Goal: Transaction & Acquisition: Purchase product/service

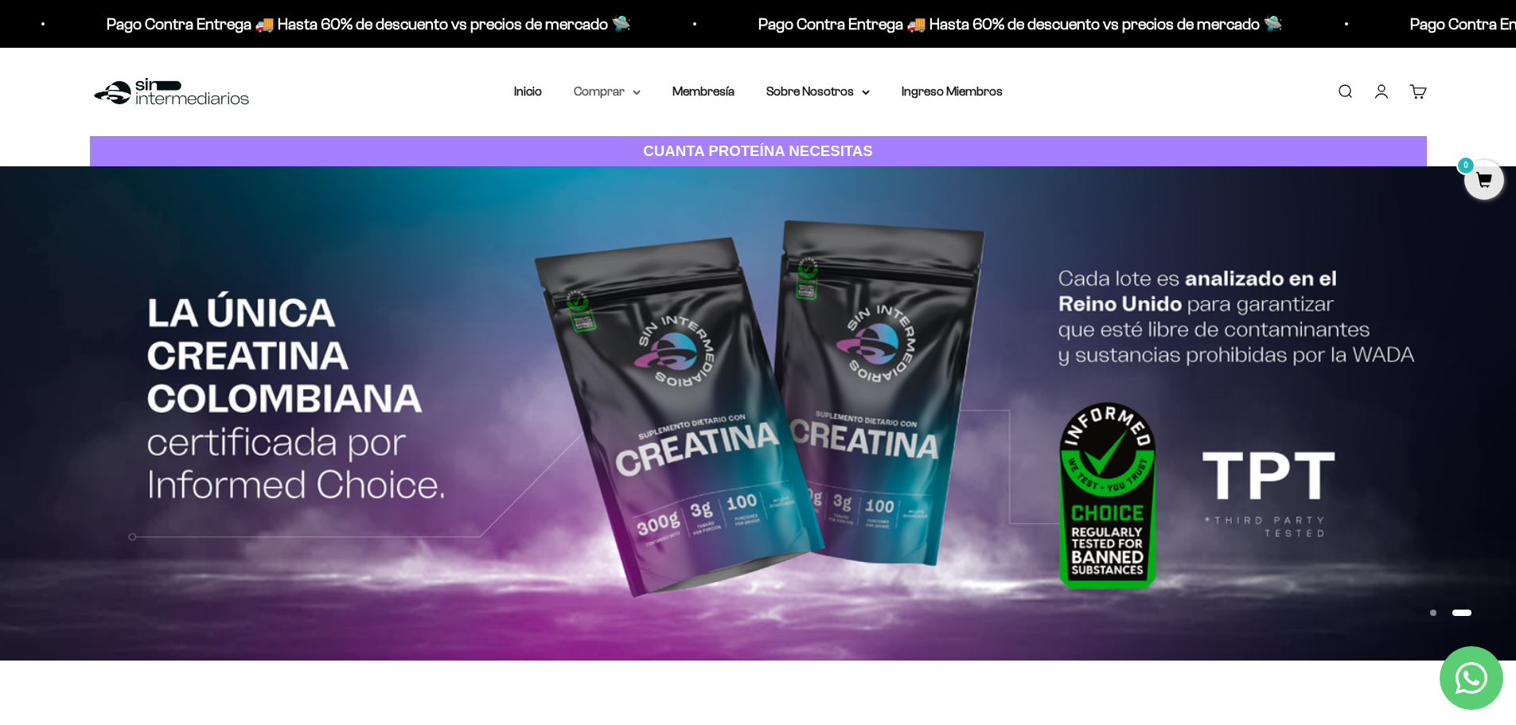
click at [639, 90] on icon at bounding box center [637, 93] width 8 height 6
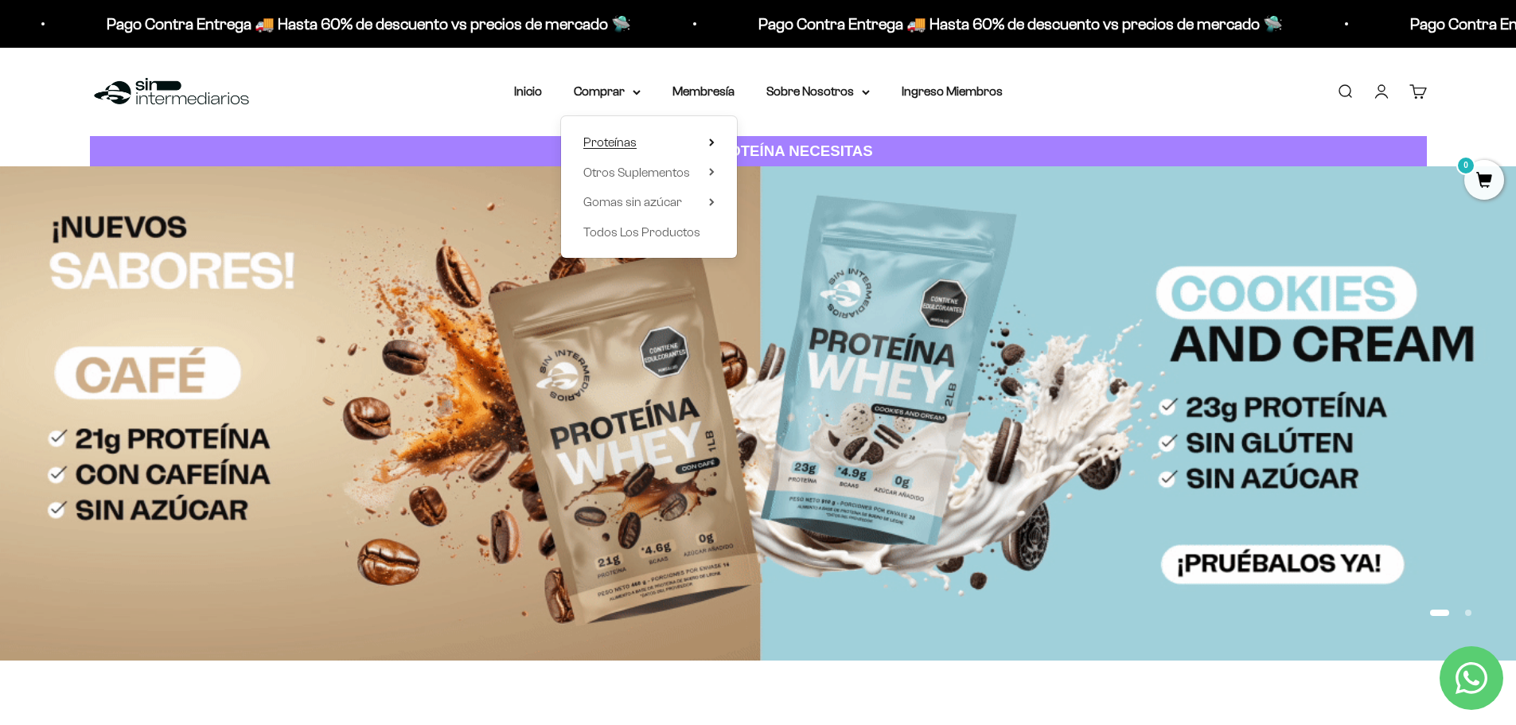
click at [652, 134] on summary "Proteínas" at bounding box center [648, 142] width 131 height 21
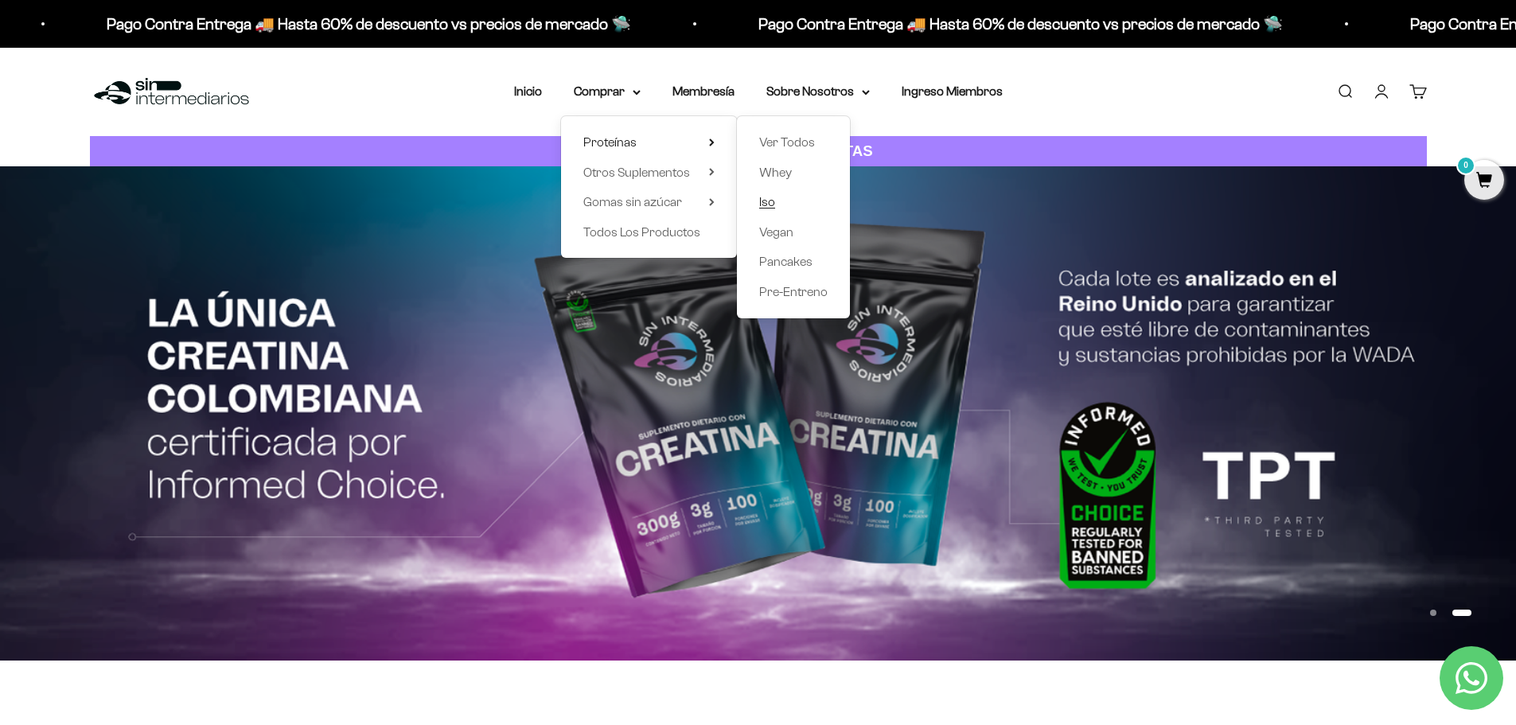
click at [773, 196] on span "Iso" at bounding box center [767, 202] width 16 height 14
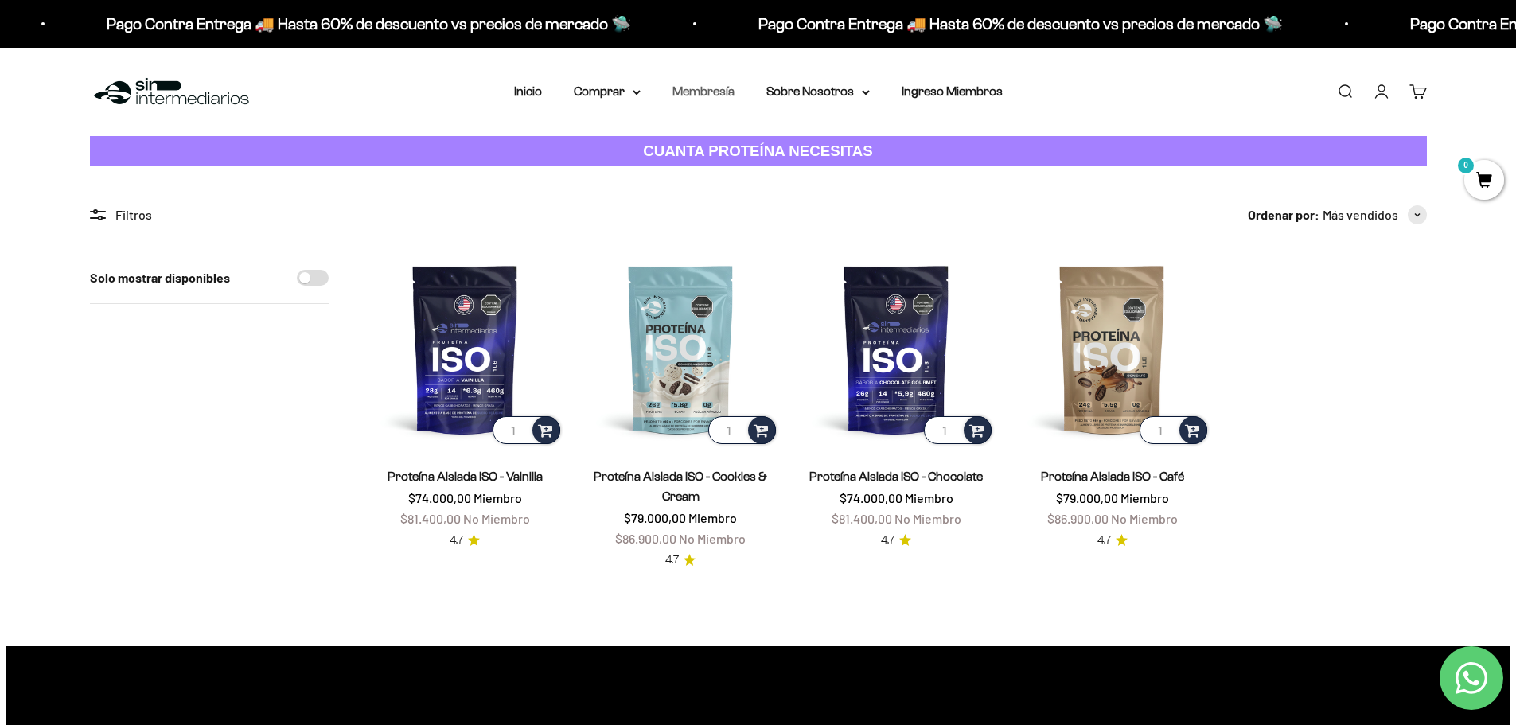
click at [721, 88] on link "Membresía" at bounding box center [703, 91] width 62 height 14
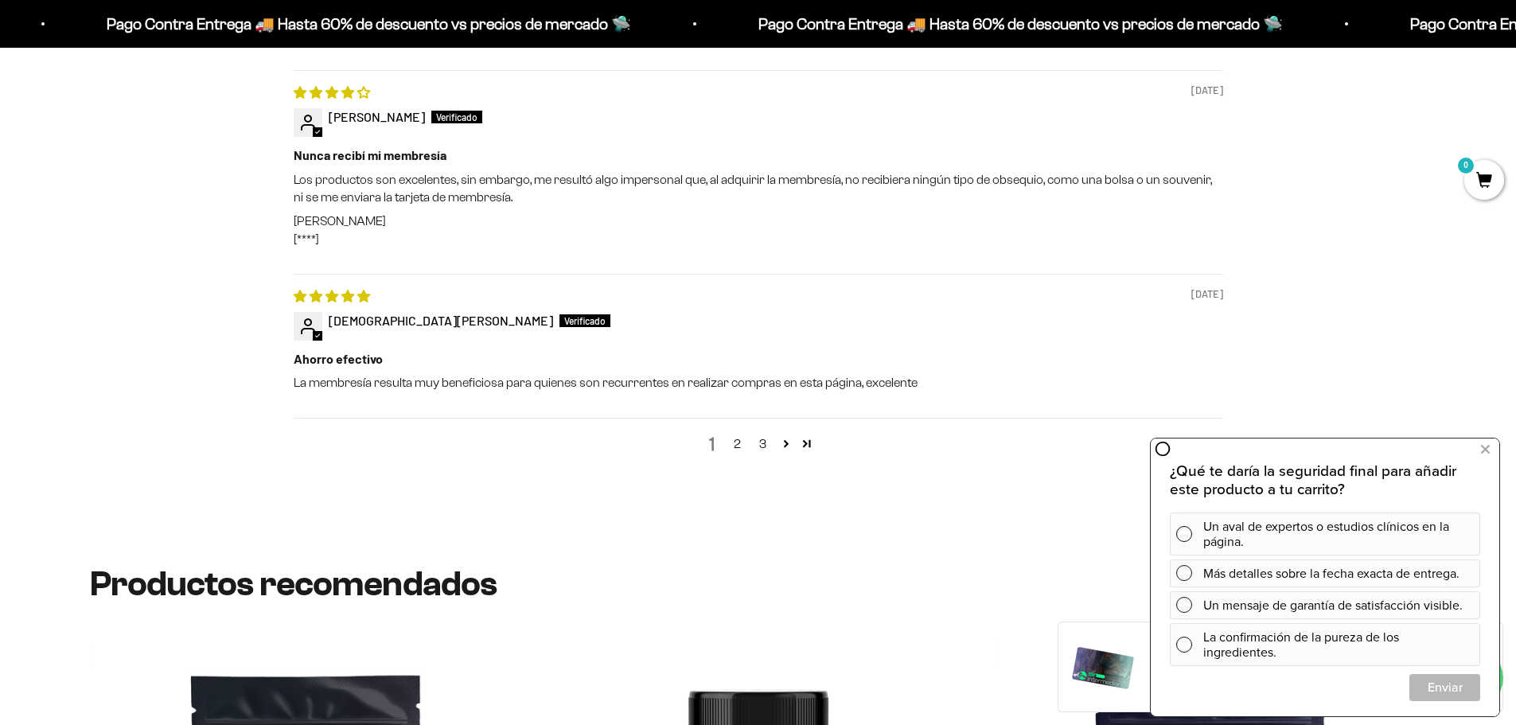
scroll to position [2069, 0]
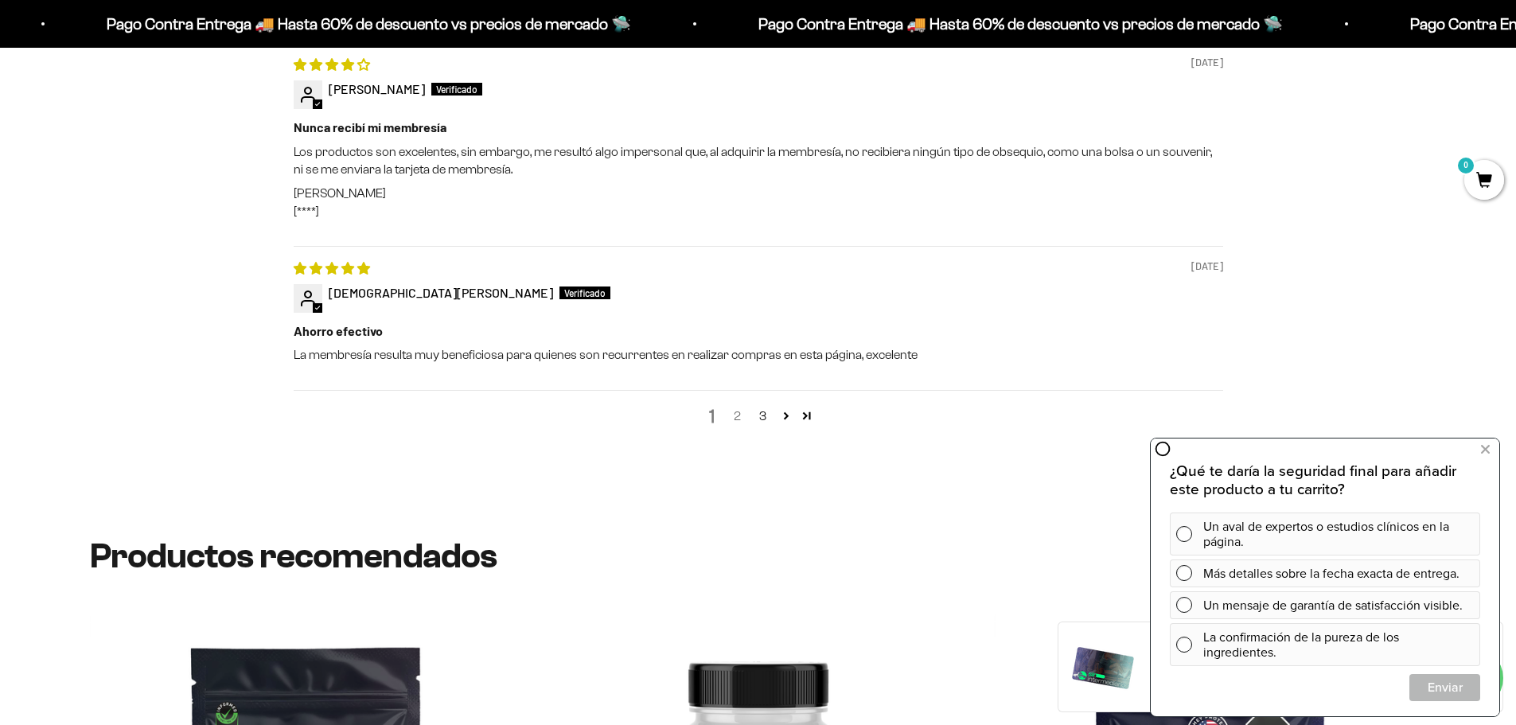
click at [739, 415] on link "2" at bounding box center [737, 416] width 25 height 19
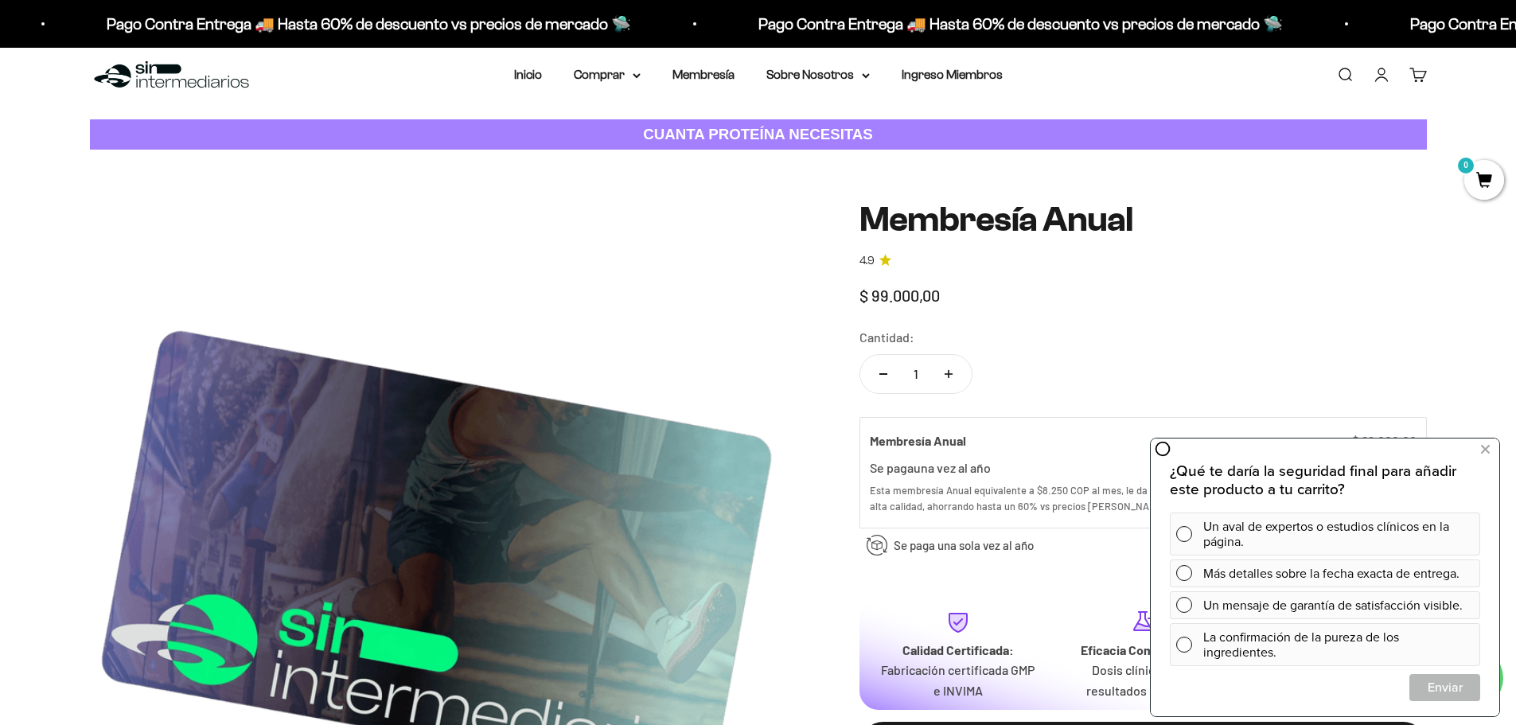
scroll to position [0, 0]
